Goal: Find specific page/section: Find specific page/section

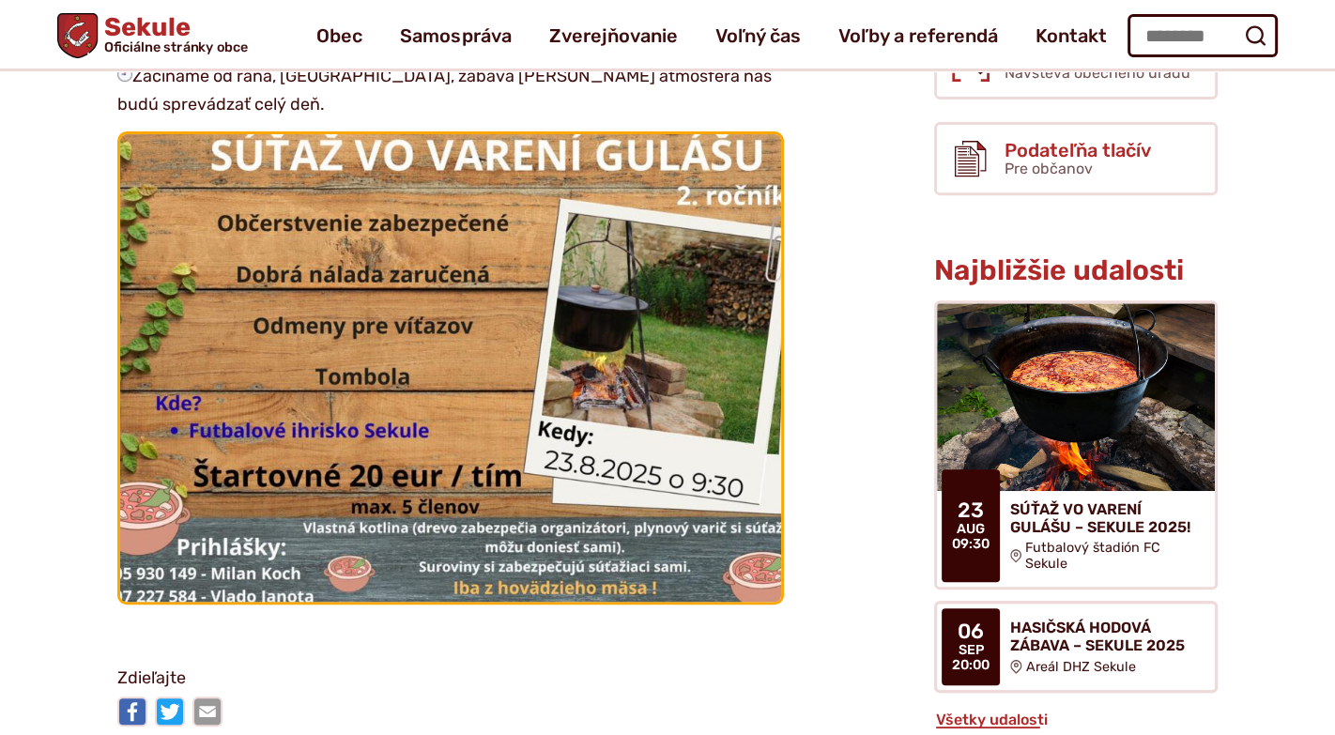
scroll to position [683, 0]
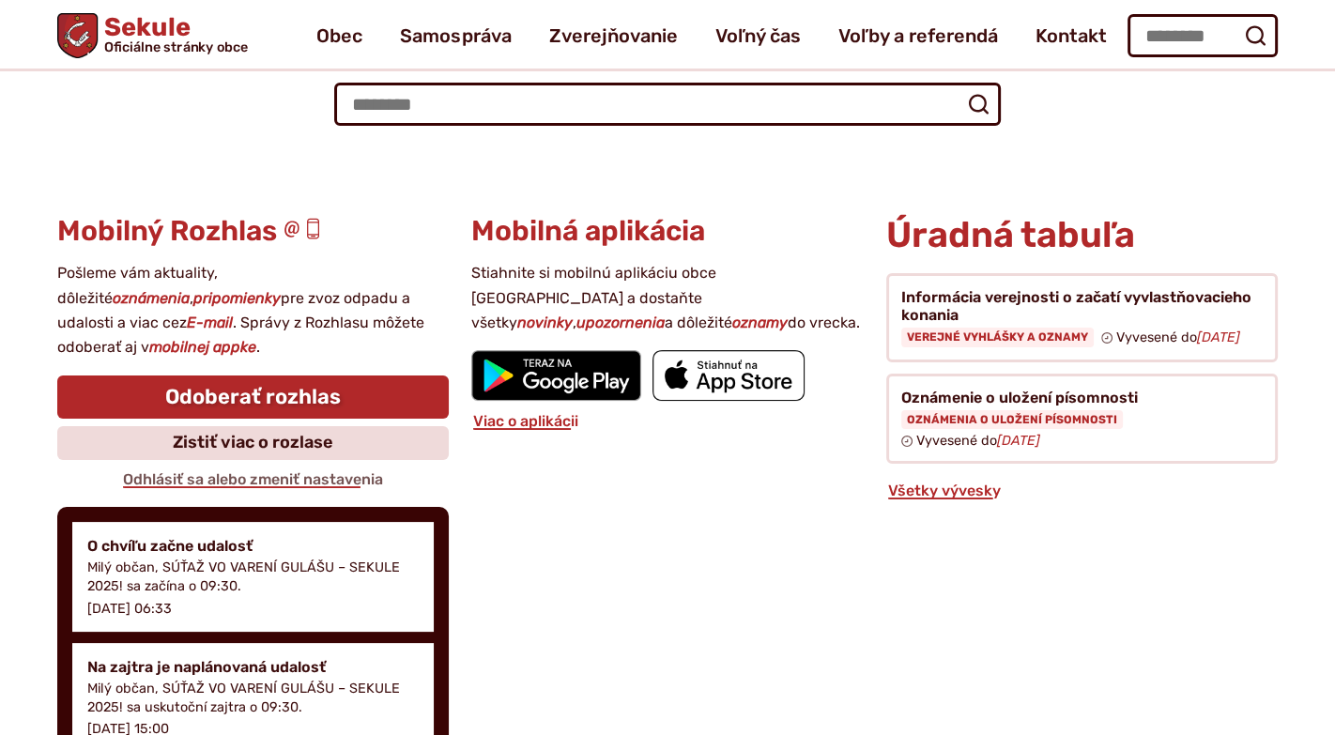
scroll to position [170, 0]
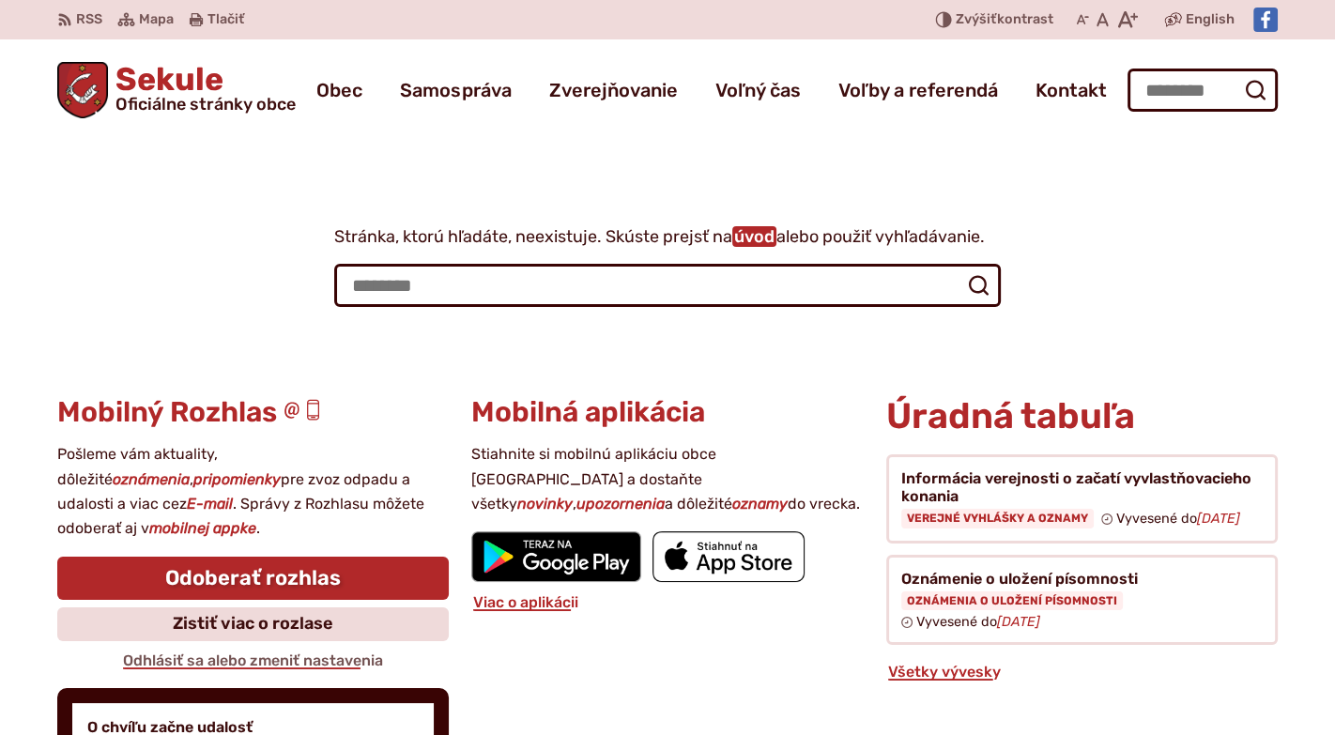
click at [755, 240] on link "úvod" at bounding box center [754, 236] width 44 height 21
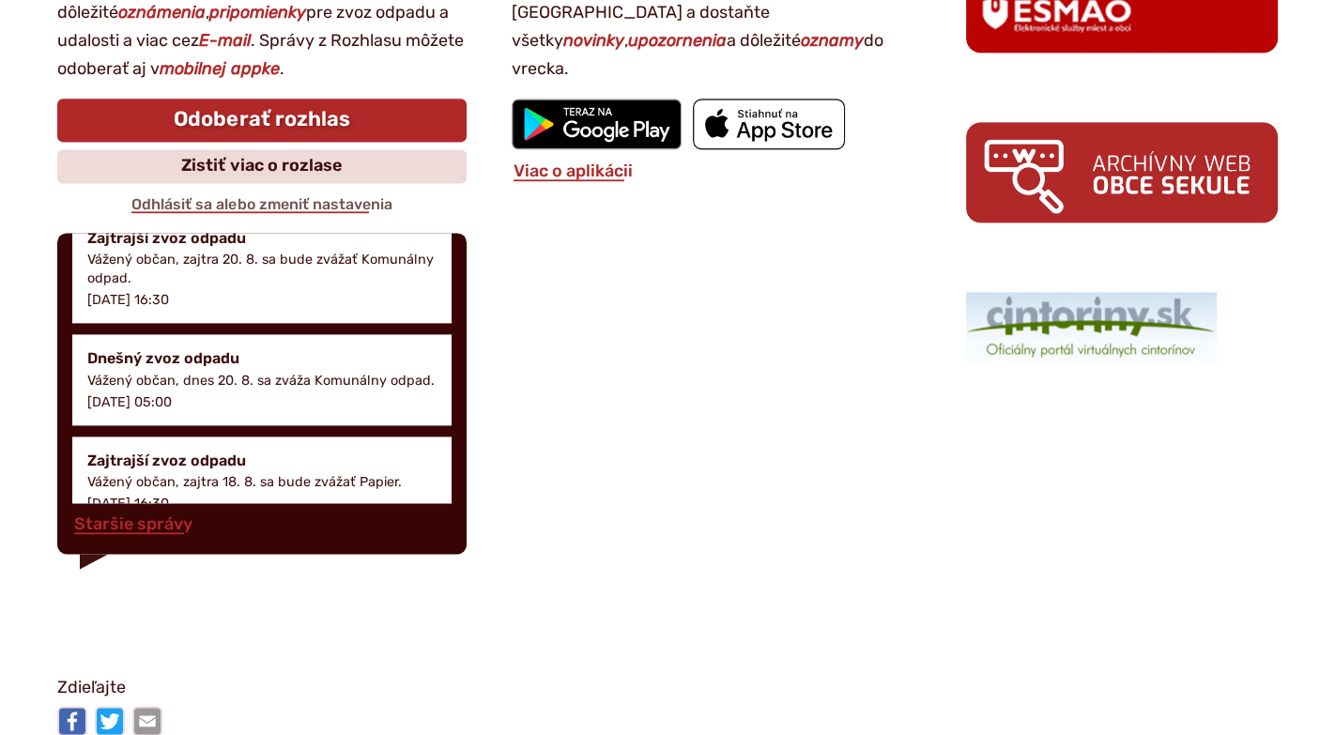
scroll to position [818, 0]
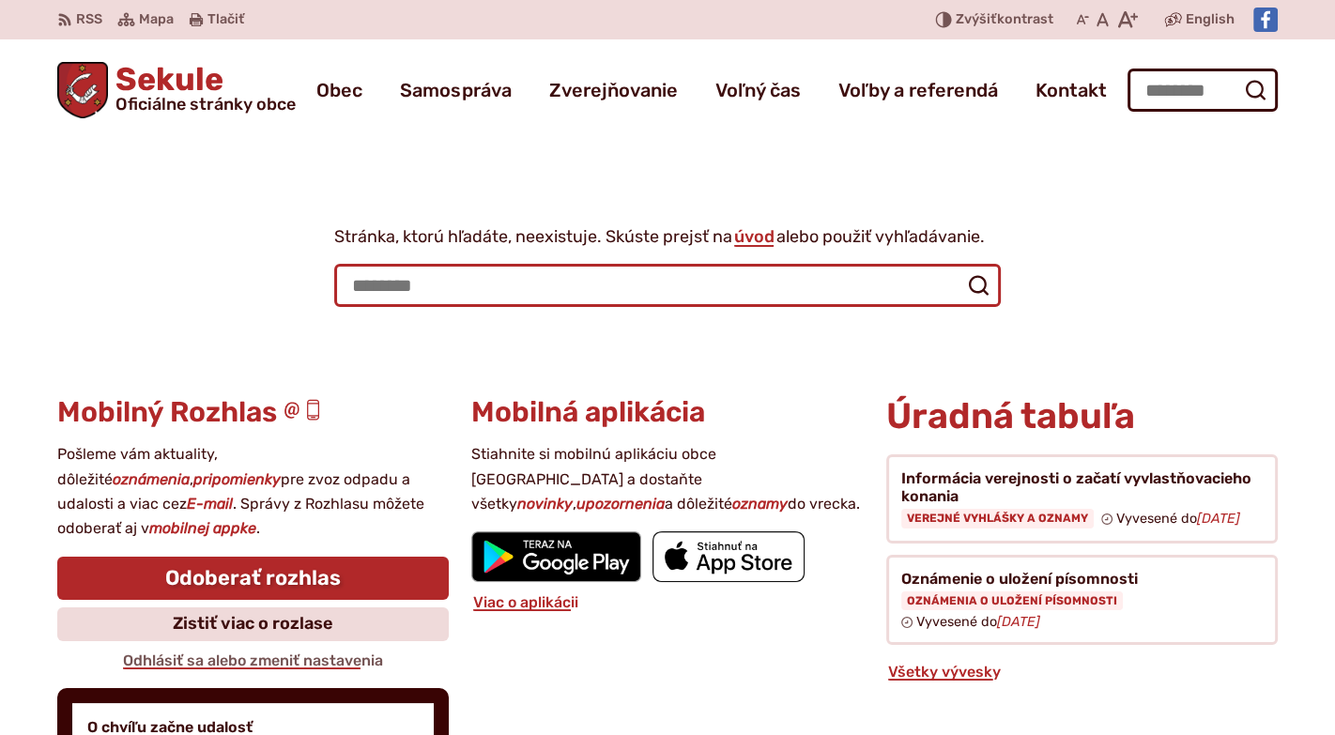
drag, startPoint x: 409, startPoint y: 282, endPoint x: 347, endPoint y: 284, distance: 62.0
click at [347, 284] on input "Hľadať:" at bounding box center [667, 285] width 667 height 43
type input "**********"
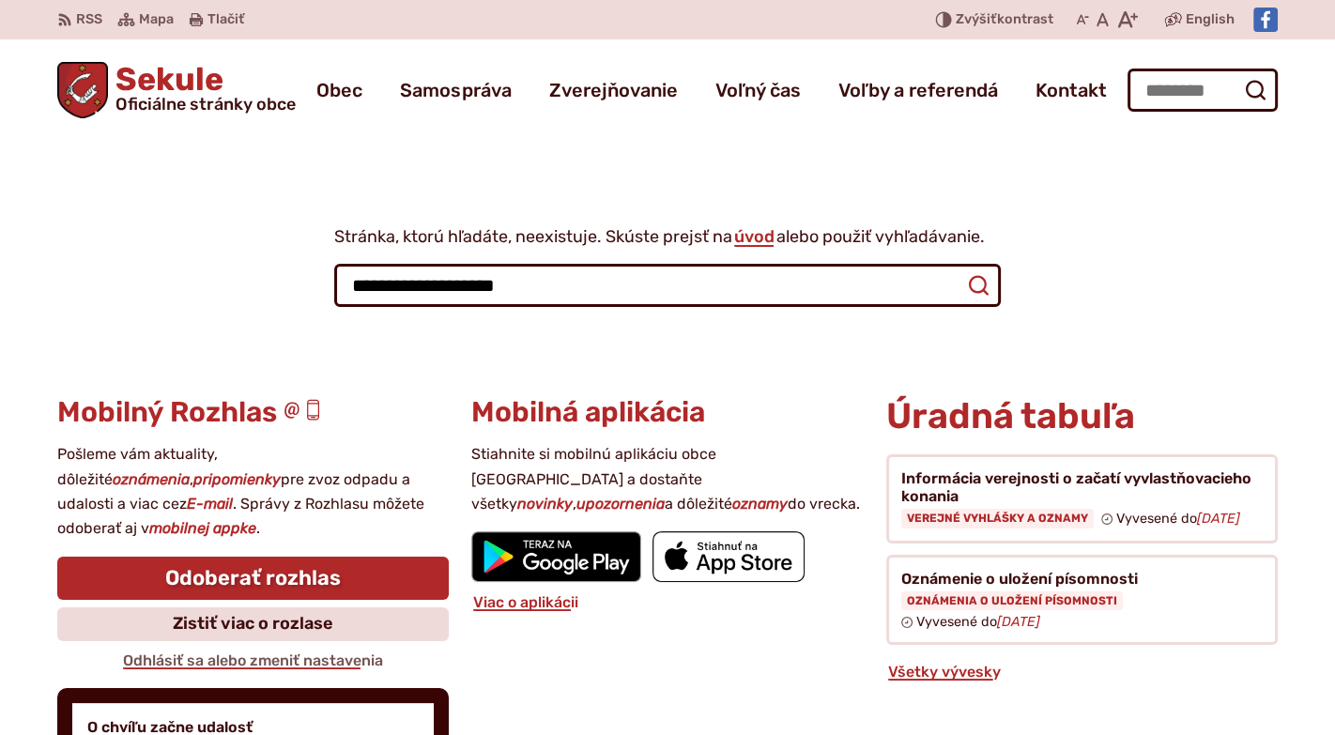
click at [975, 283] on icon "submit" at bounding box center [978, 285] width 23 height 23
